Goal: Find specific fact

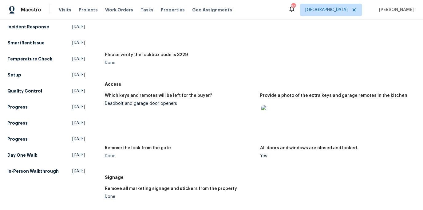
scroll to position [113, 0]
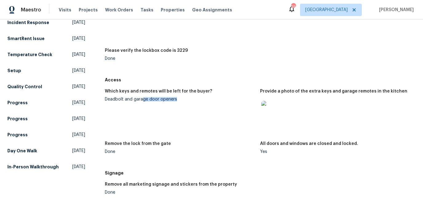
drag, startPoint x: 141, startPoint y: 100, endPoint x: 179, endPoint y: 100, distance: 37.9
click at [180, 101] on div "Deadbolt and garage door openers" at bounding box center [180, 99] width 151 height 4
click at [279, 117] on img at bounding box center [272, 111] width 20 height 20
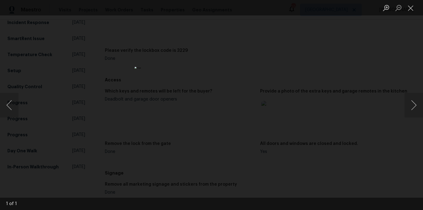
click at [312, 83] on div "Lightbox" at bounding box center [211, 105] width 423 height 210
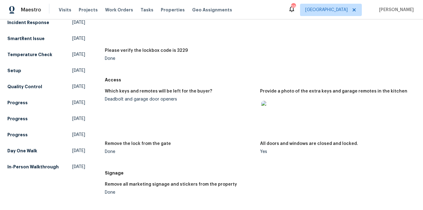
drag, startPoint x: 167, startPoint y: 50, endPoint x: 177, endPoint y: 50, distance: 9.2
click at [169, 50] on h5 "Please verify the lockbox code is 3229" at bounding box center [146, 50] width 83 height 4
drag, startPoint x: 186, startPoint y: 51, endPoint x: 174, endPoint y: 51, distance: 12.3
click at [174, 51] on div "Please verify the lockbox code is 3229" at bounding box center [180, 52] width 151 height 8
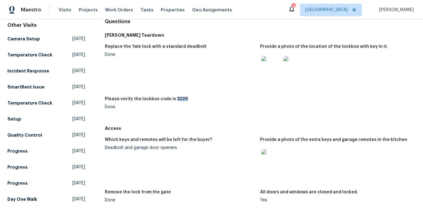
scroll to position [6, 0]
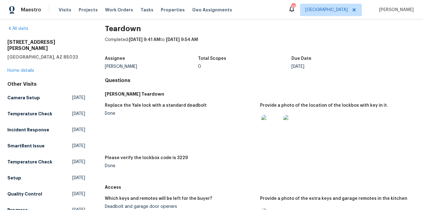
click at [177, 158] on h5 "Please verify the lockbox code is 3229" at bounding box center [146, 157] width 83 height 4
copy h5 "3229"
